Goal: Task Accomplishment & Management: Use online tool/utility

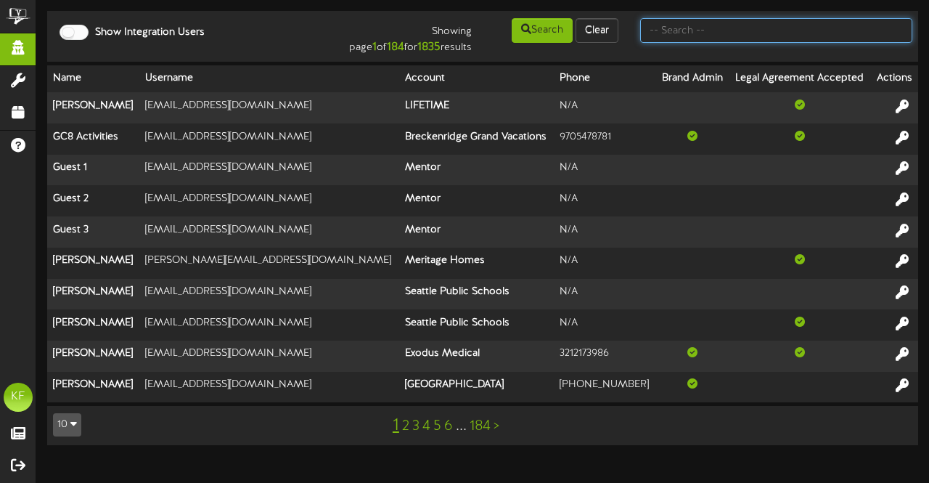
click at [682, 27] on input "text" at bounding box center [776, 30] width 272 height 25
type input "jena"
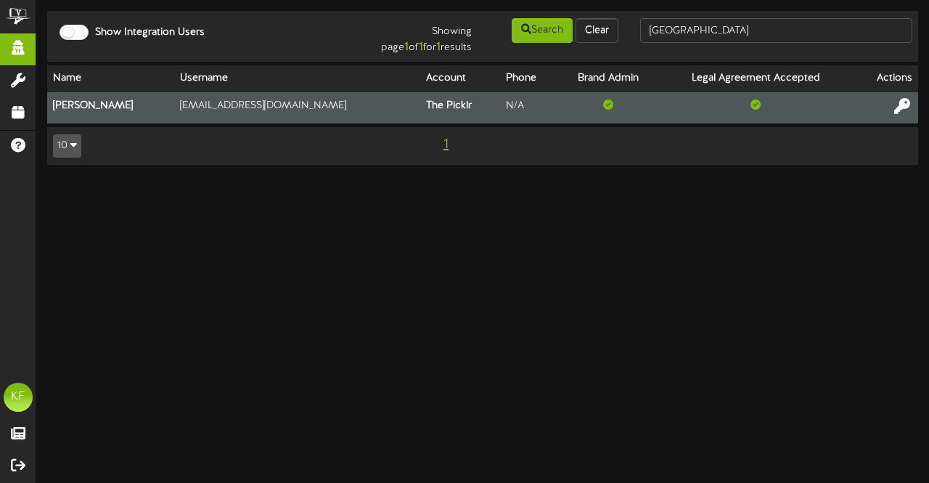
click at [907, 101] on icon at bounding box center [903, 105] width 16 height 16
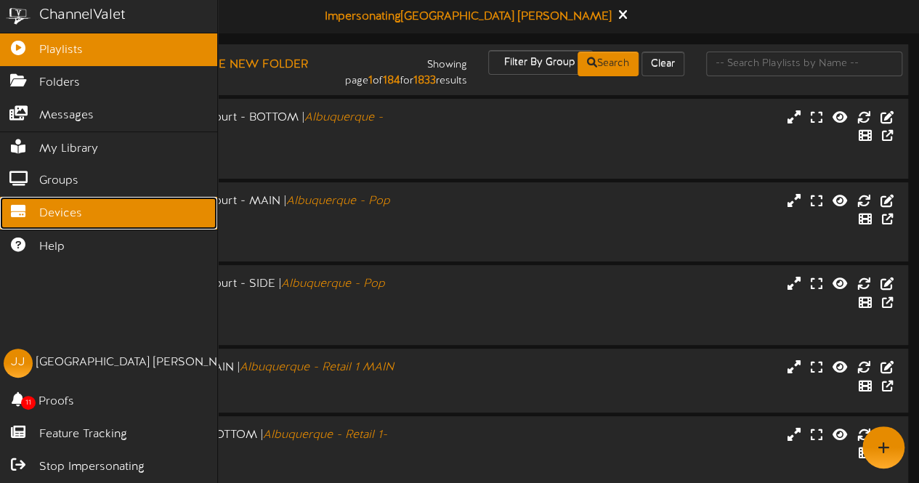
click at [57, 213] on span "Devices" at bounding box center [60, 213] width 43 height 17
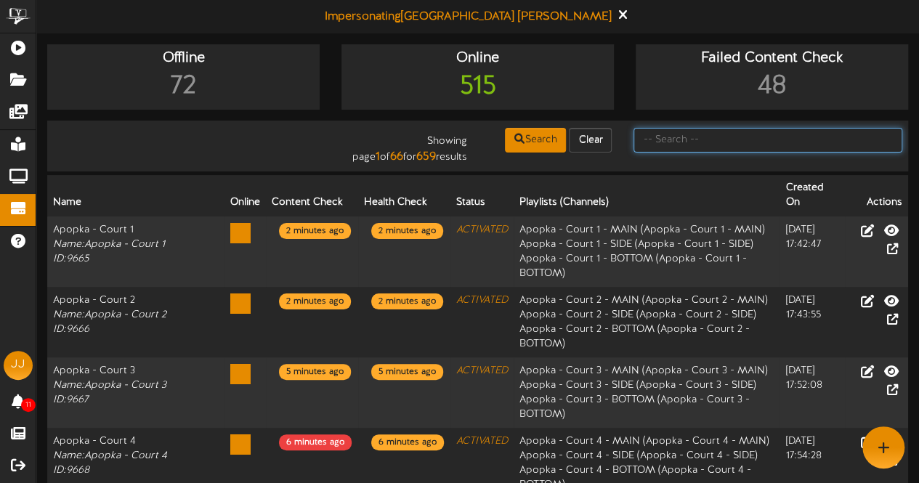
click at [735, 143] on input "text" at bounding box center [767, 140] width 269 height 25
type input "centereach"
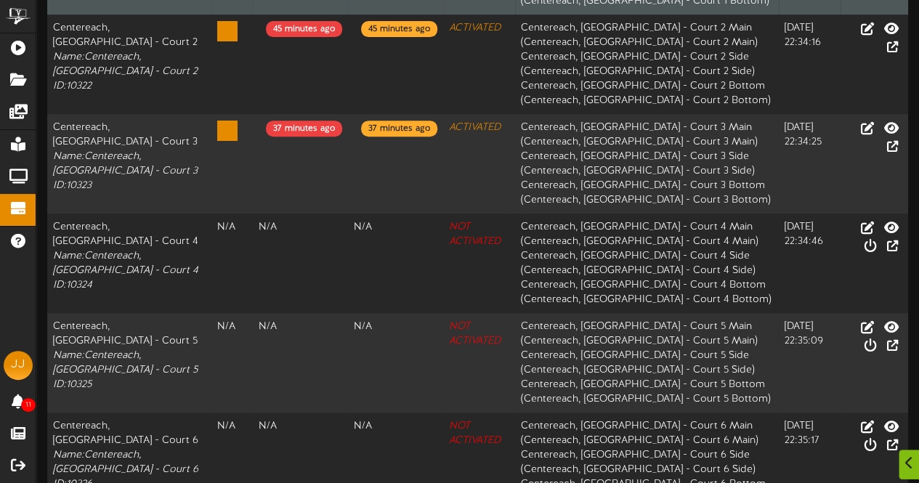
scroll to position [302, 0]
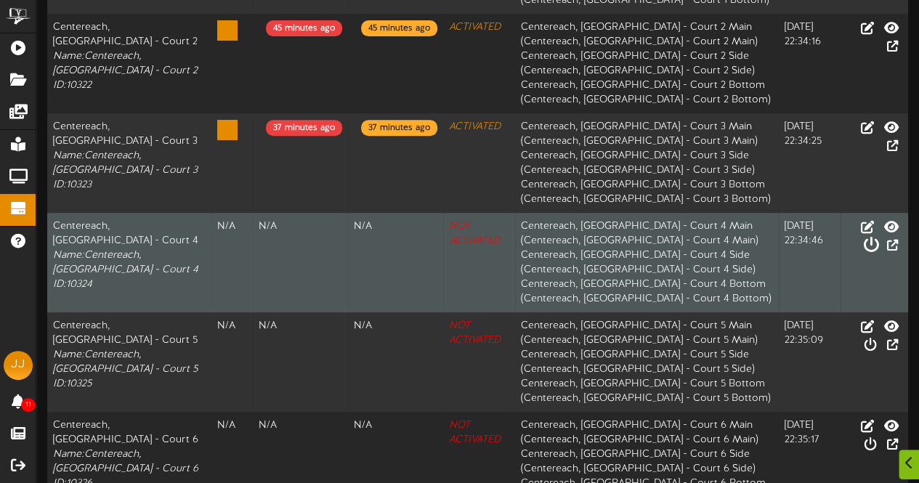
click at [878, 237] on icon at bounding box center [870, 245] width 16 height 16
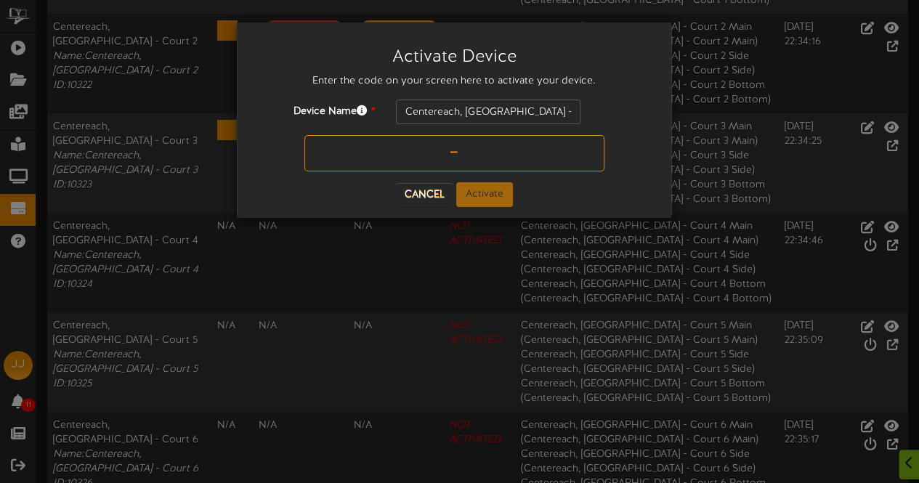
click at [448, 156] on input "text" at bounding box center [454, 153] width 300 height 36
type input "VKM08D"
click at [488, 200] on button "Activate" at bounding box center [484, 194] width 57 height 25
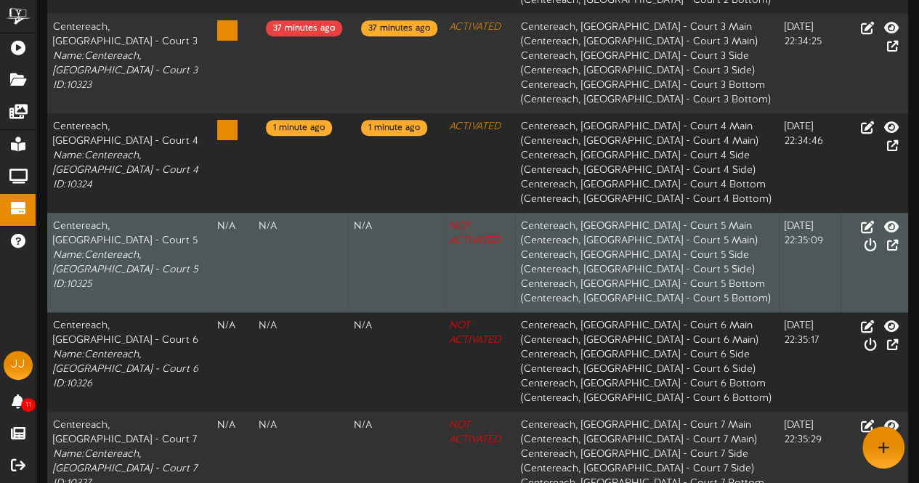
scroll to position [398, 0]
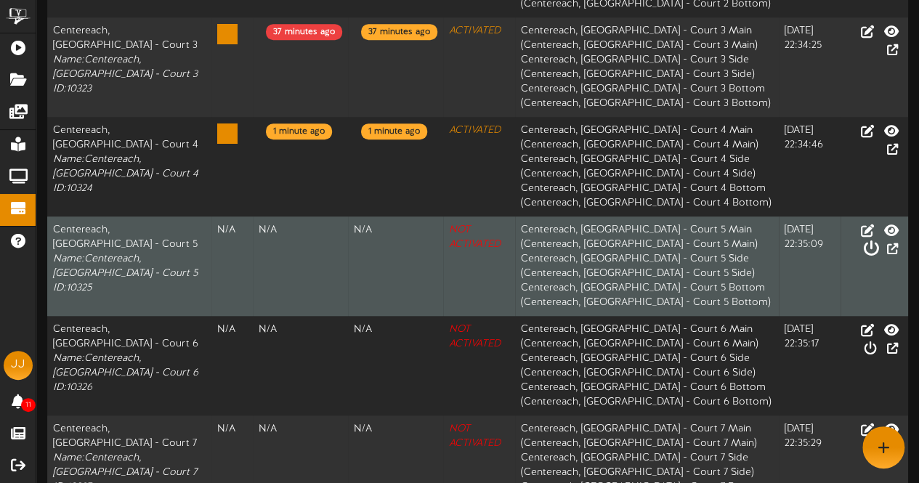
click at [878, 240] on icon at bounding box center [870, 248] width 16 height 16
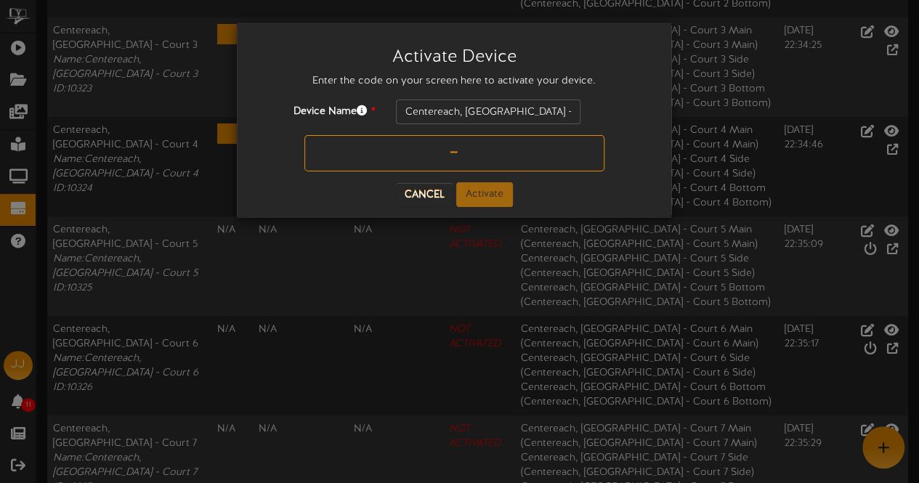
click at [472, 162] on input "text" at bounding box center [454, 153] width 300 height 36
type input "4H35A1"
click at [480, 196] on button "Activate" at bounding box center [484, 194] width 57 height 25
click at [408, 194] on button "Cancel" at bounding box center [411, 194] width 57 height 23
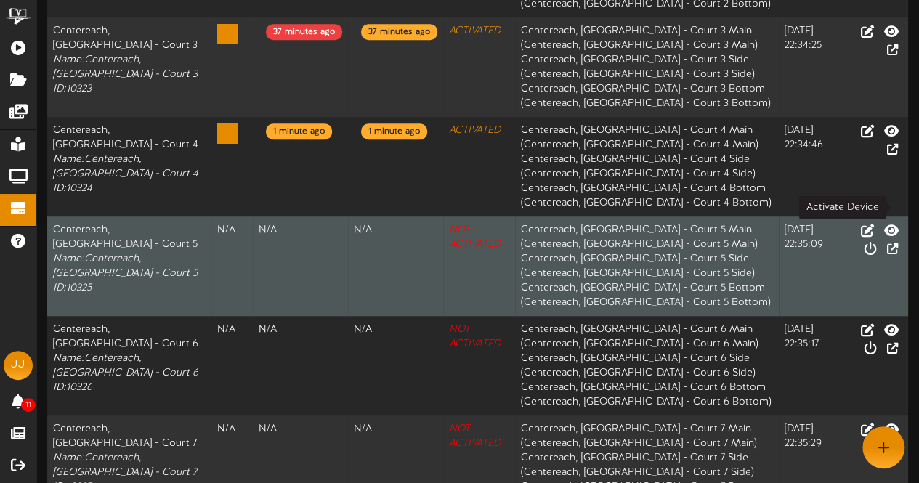
drag, startPoint x: 879, startPoint y: 219, endPoint x: 541, endPoint y: 217, distance: 338.4
click at [541, 217] on td "Centereach, [GEOGRAPHIC_DATA] - Court 5 Main ( Centereach, [GEOGRAPHIC_DATA] - …" at bounding box center [647, 265] width 264 height 99
click at [878, 240] on icon at bounding box center [870, 248] width 16 height 16
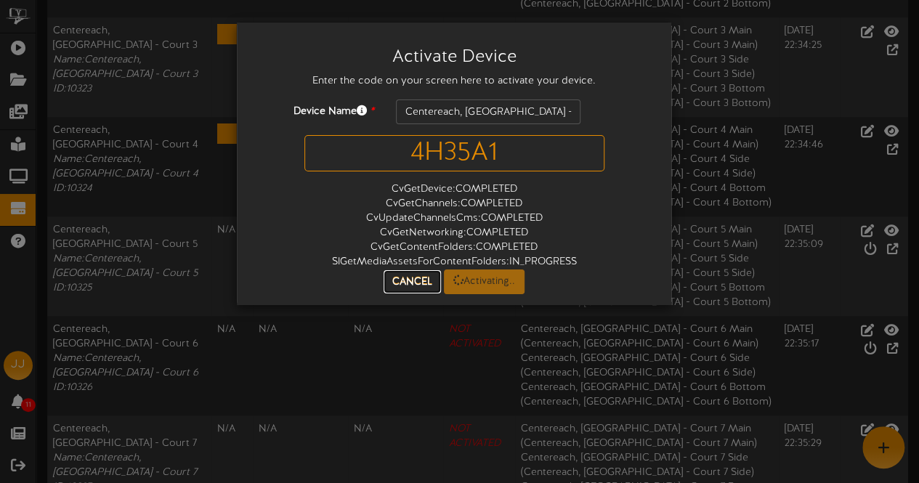
click at [405, 282] on div "Activate Device Enter the code on your screen here to activate your device. Dev…" at bounding box center [454, 163] width 412 height 261
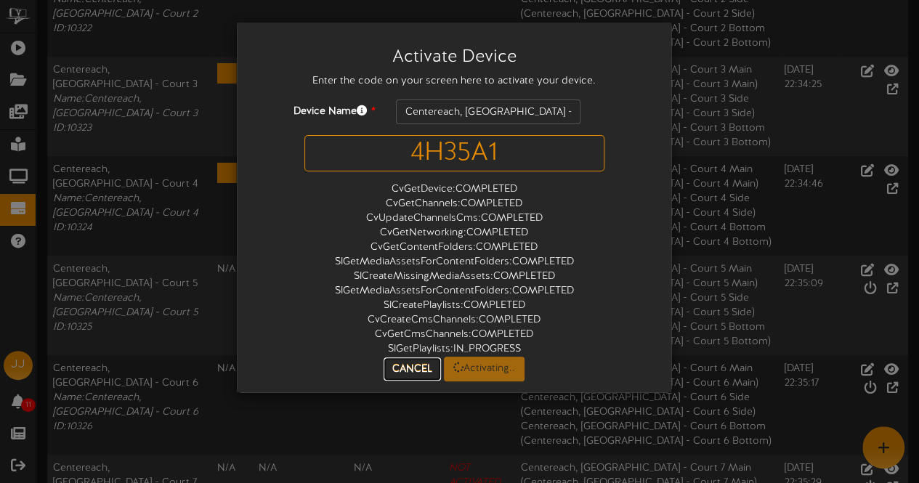
scroll to position [358, 0]
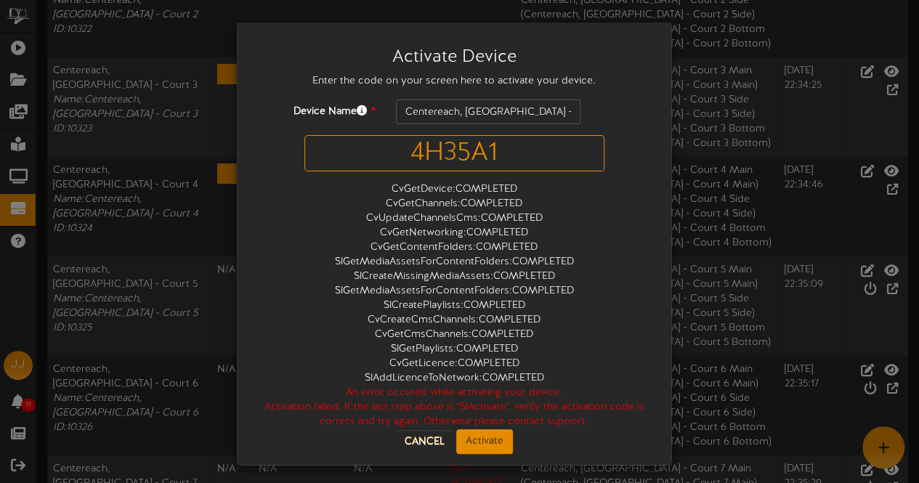
click at [447, 150] on input "4H35A1" at bounding box center [454, 153] width 300 height 36
type input "4H45A1"
click at [489, 447] on button "Activate" at bounding box center [484, 441] width 57 height 25
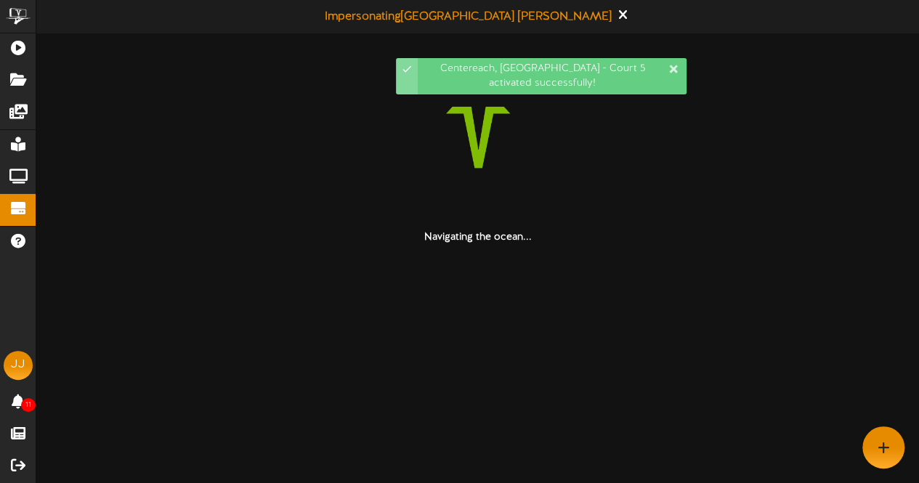
scroll to position [0, 0]
